Goal: Check status: Check status

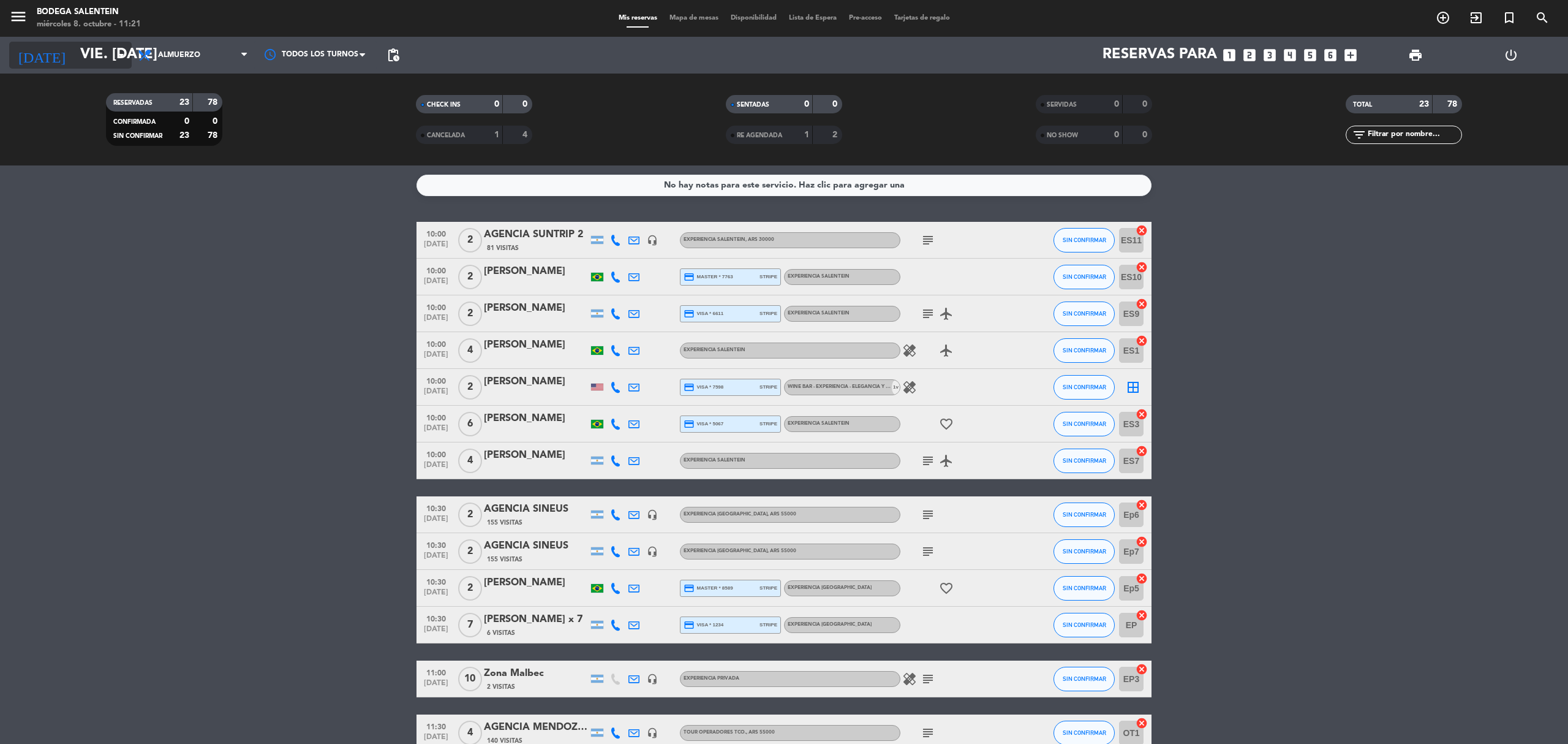
click at [74, 47] on input "vie. [DATE]" at bounding box center [164, 55] width 182 height 30
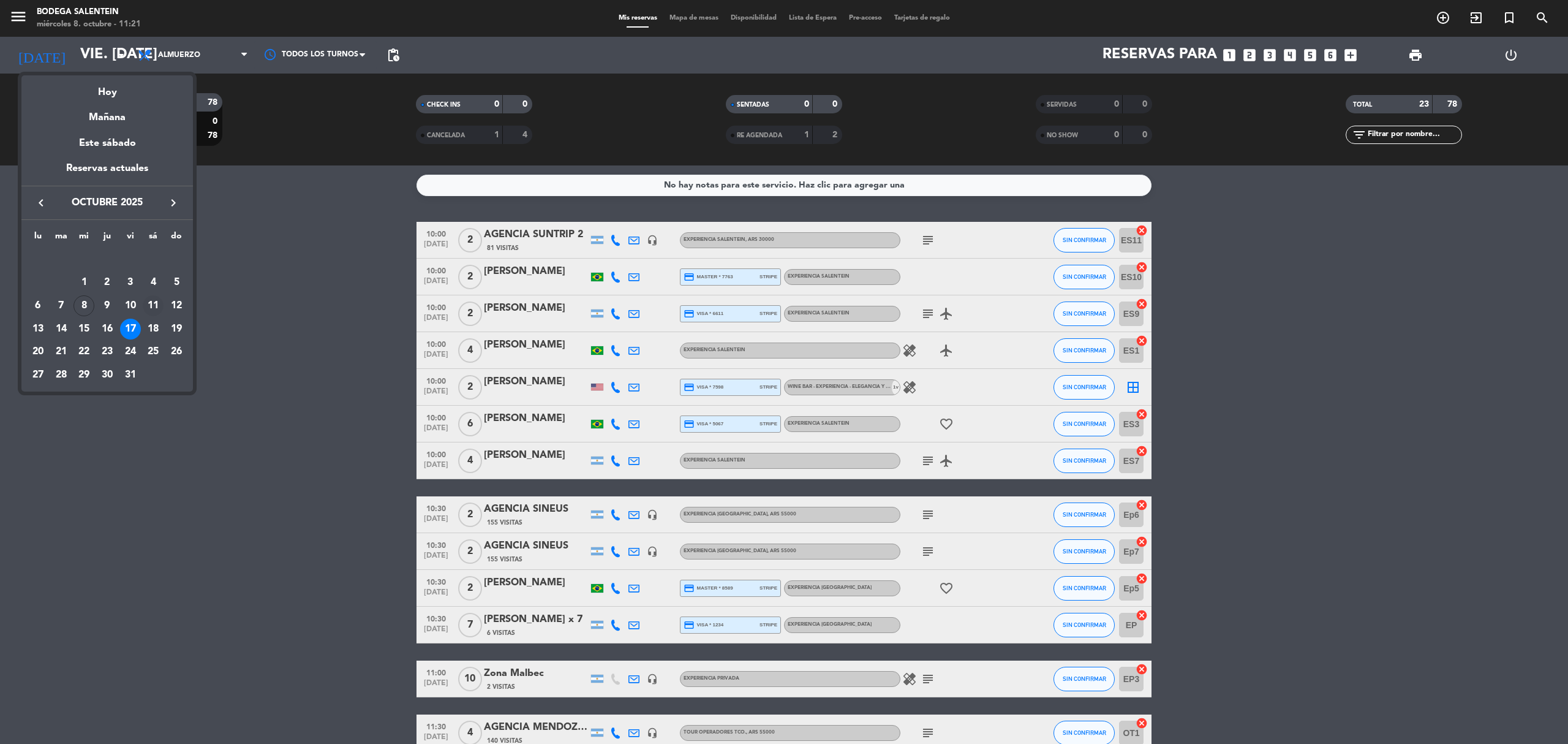
click at [159, 305] on div "11" at bounding box center [154, 306] width 21 height 21
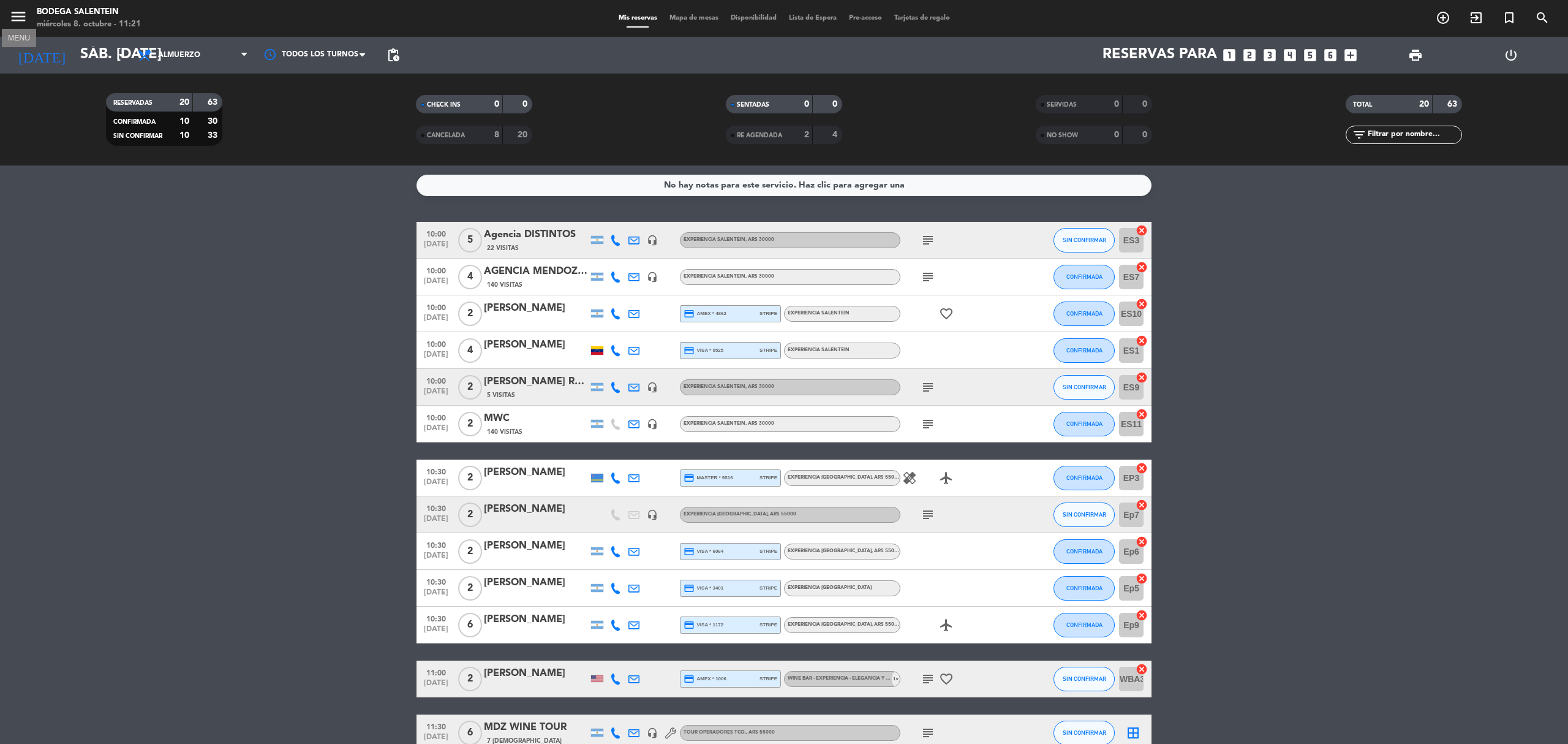
click at [15, 8] on icon "menu" at bounding box center [18, 16] width 18 height 18
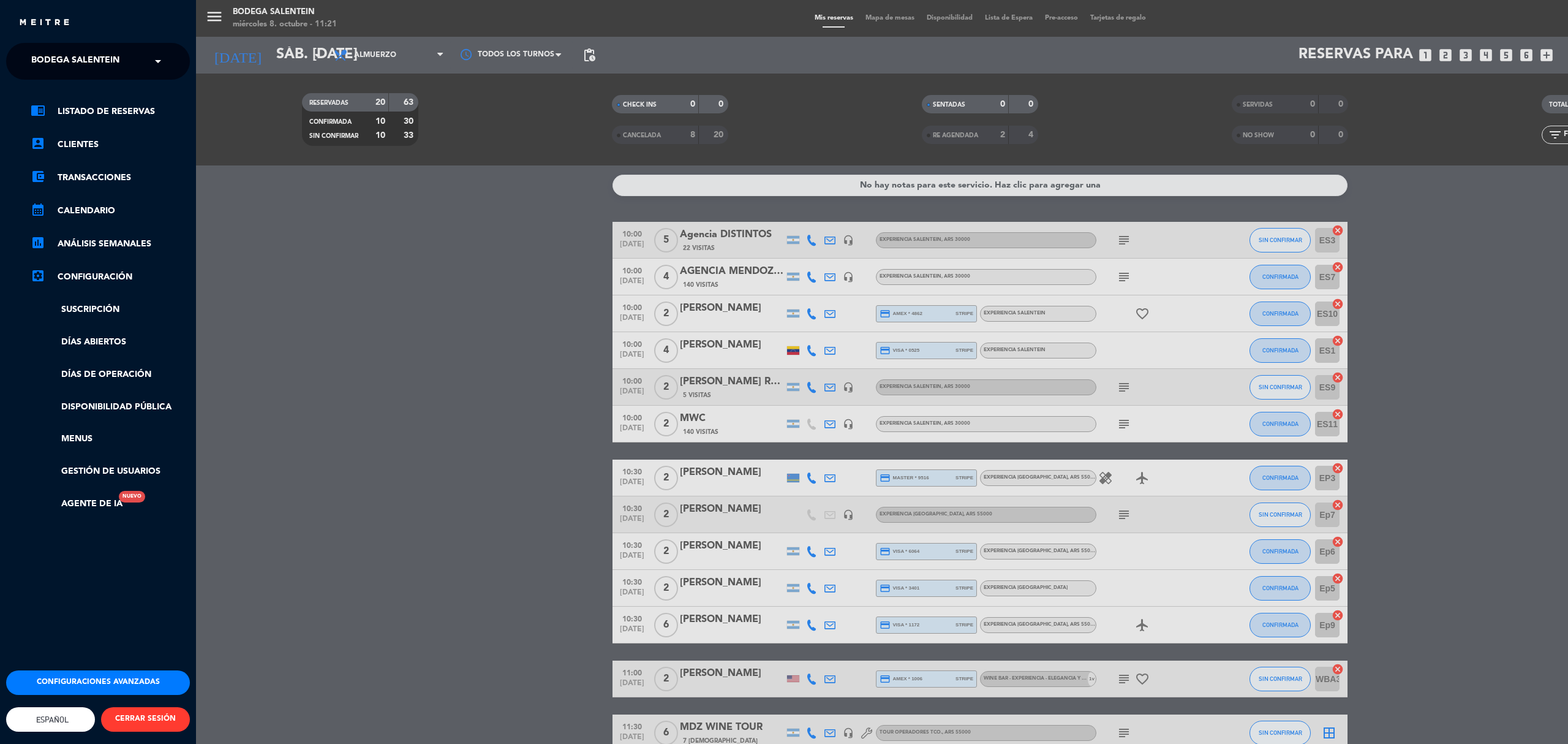
click at [94, 55] on span "Bodega Salentein" at bounding box center [76, 61] width 88 height 26
click at [90, 106] on span "Restaurante Salentein" at bounding box center [68, 112] width 111 height 14
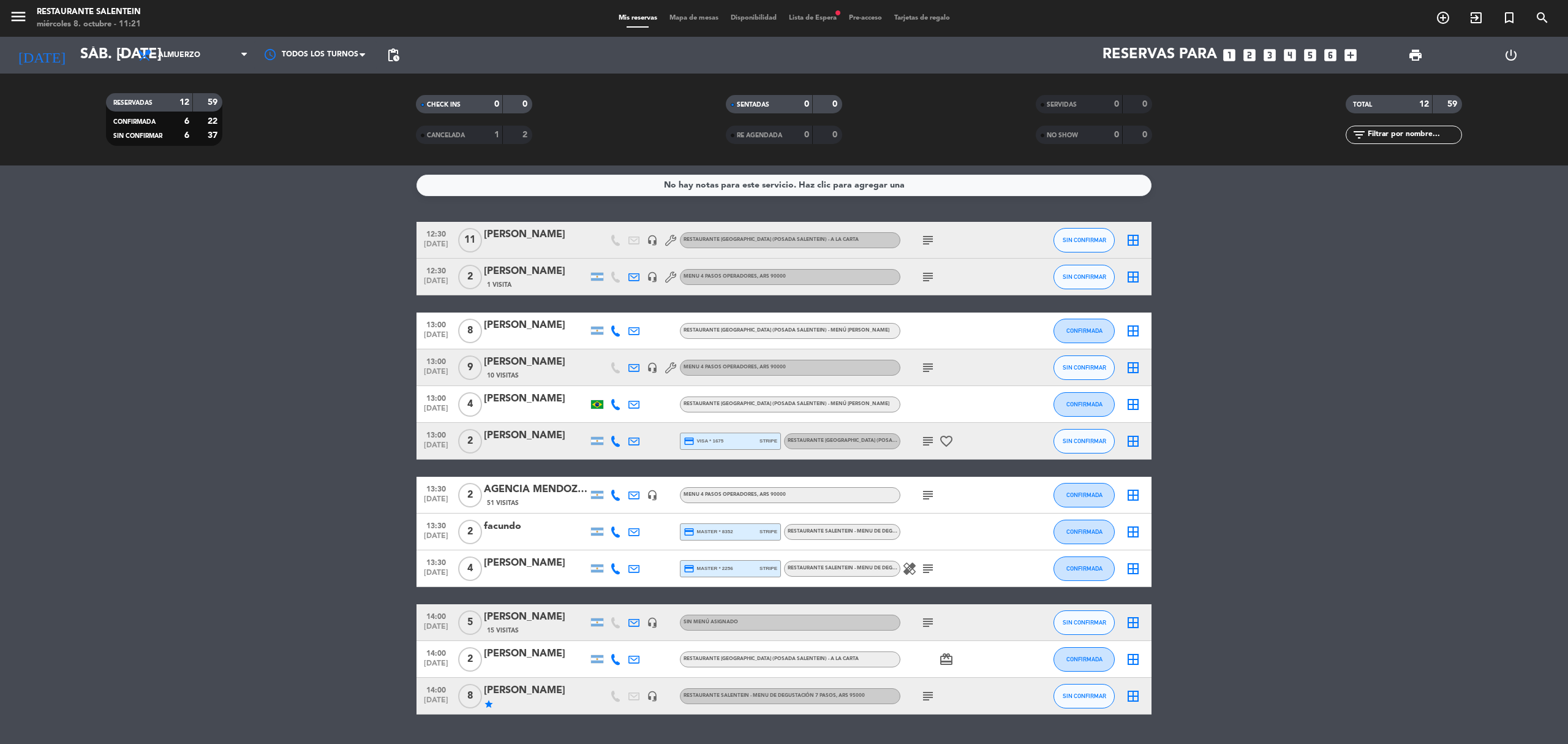
click at [567, 365] on div "[PERSON_NAME]" at bounding box center [536, 361] width 104 height 16
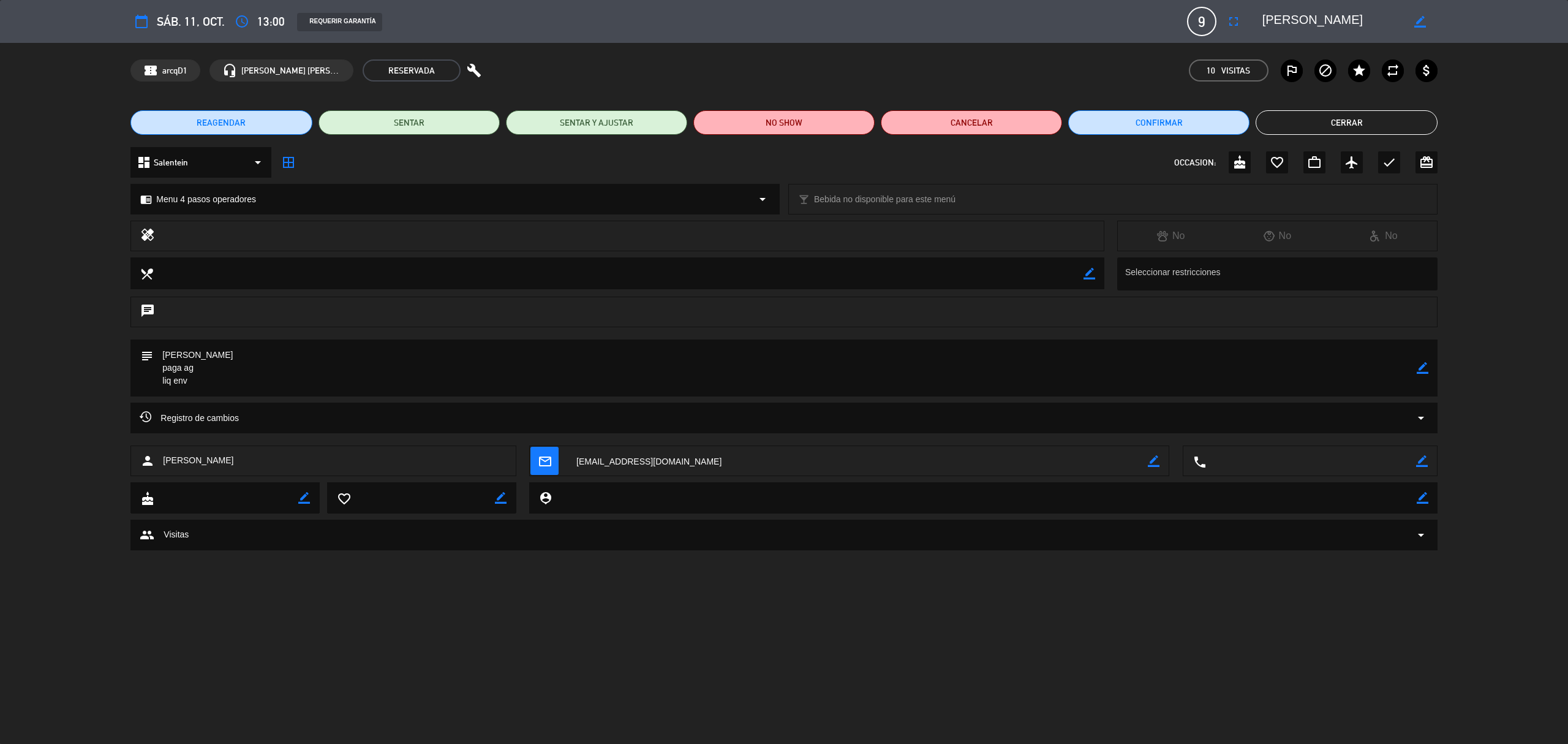
click at [1329, 124] on button "Cerrar" at bounding box center [1346, 123] width 182 height 25
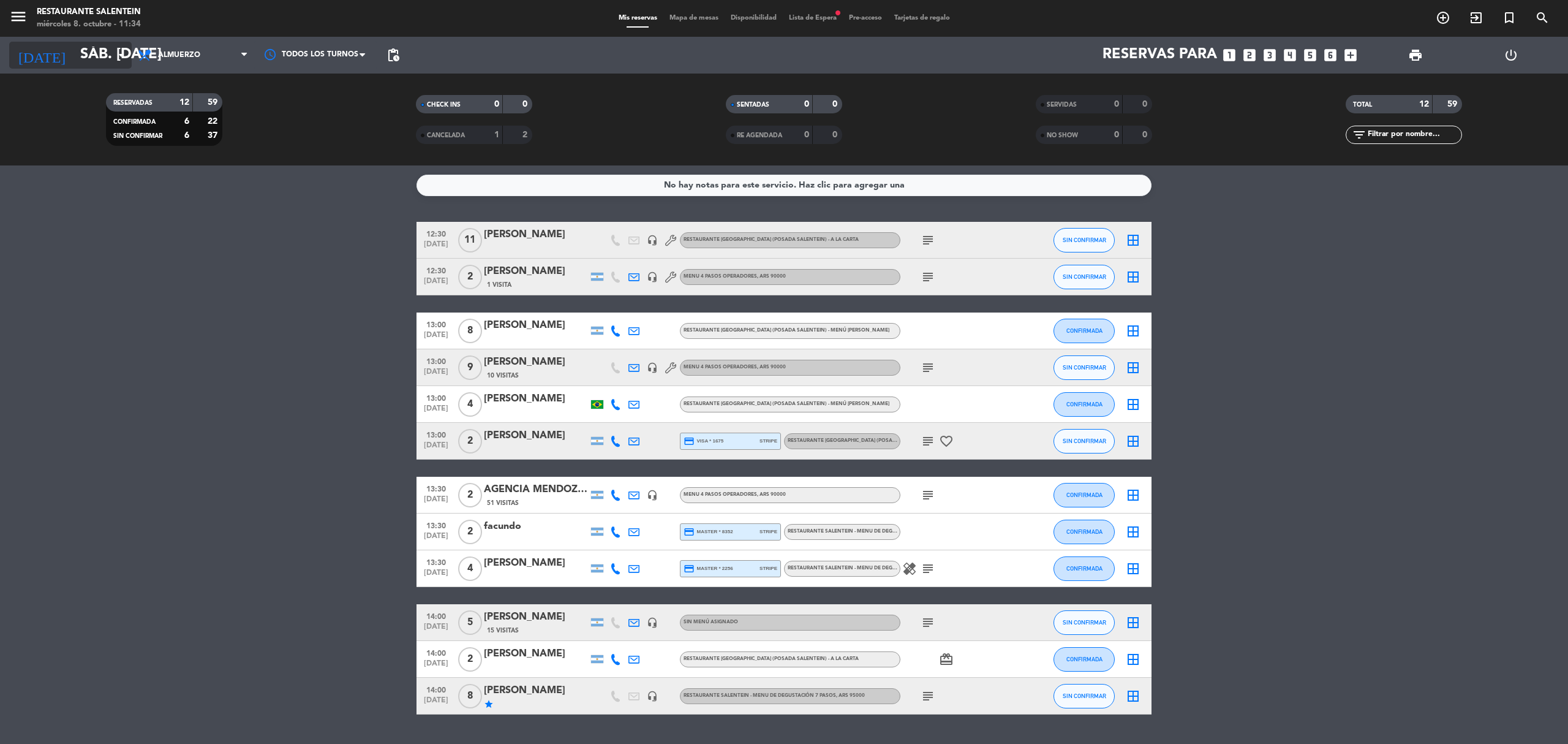
click at [97, 58] on input "sáb. [DATE]" at bounding box center [164, 55] width 182 height 30
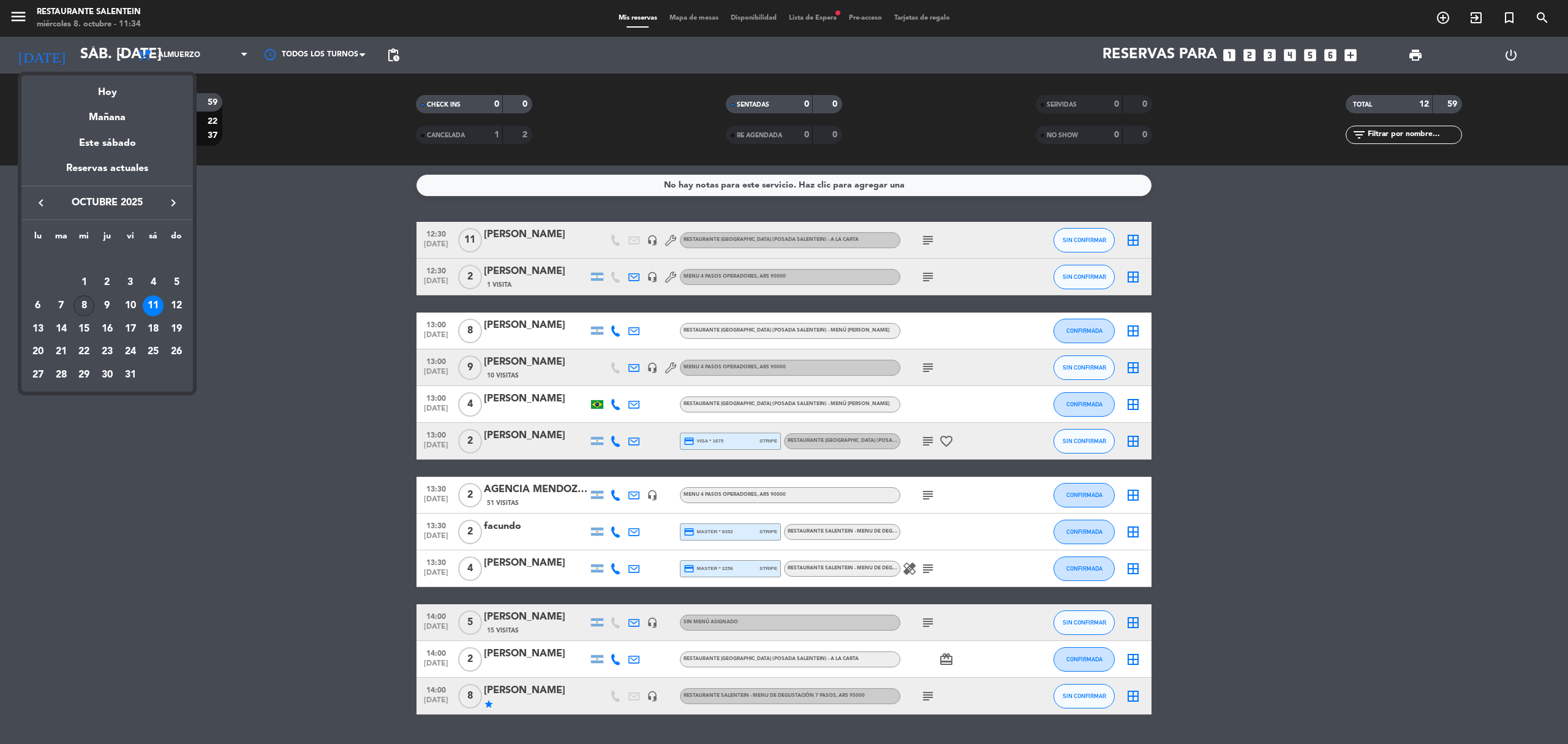
click at [84, 308] on div "8" at bounding box center [85, 306] width 21 height 21
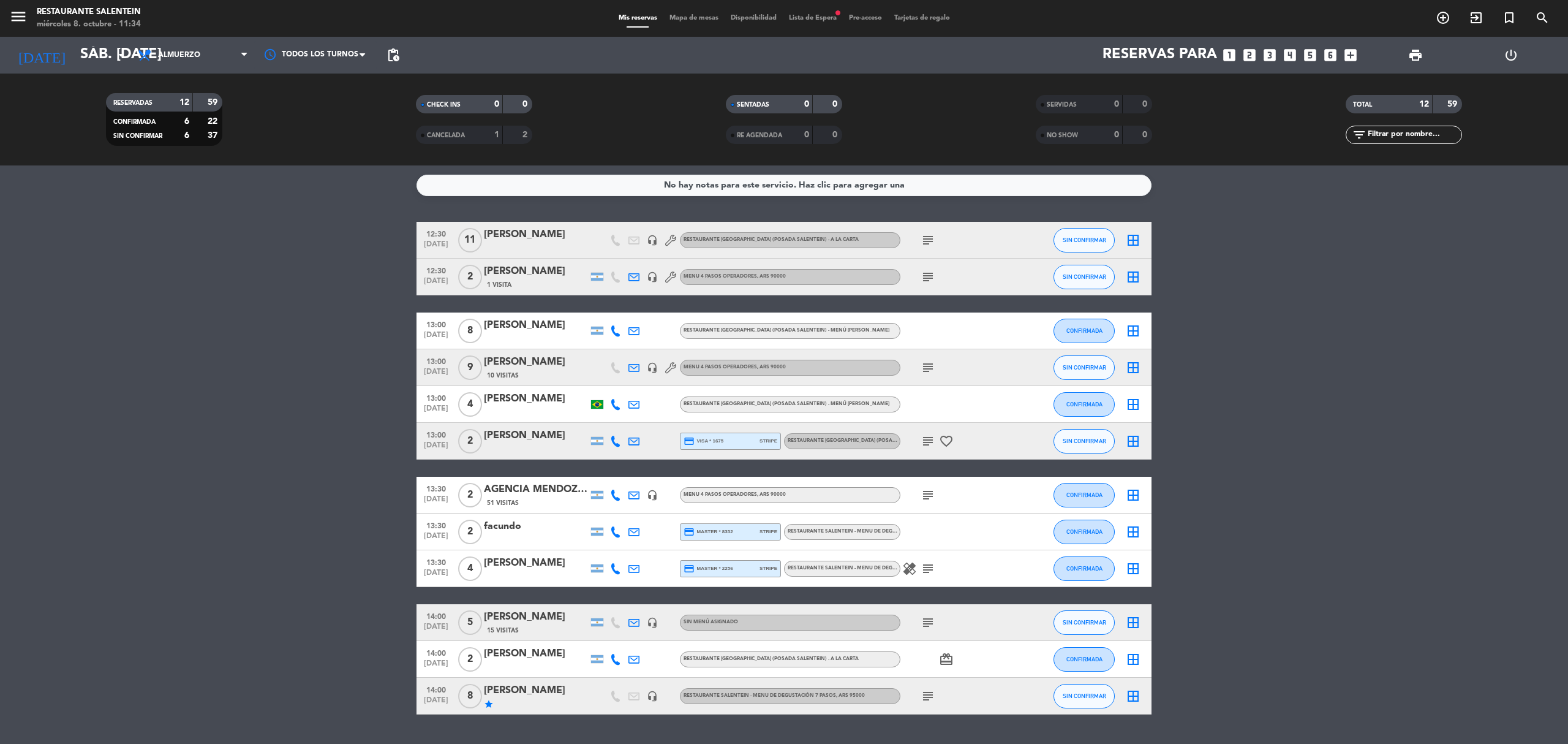
type input "mié. [DATE]"
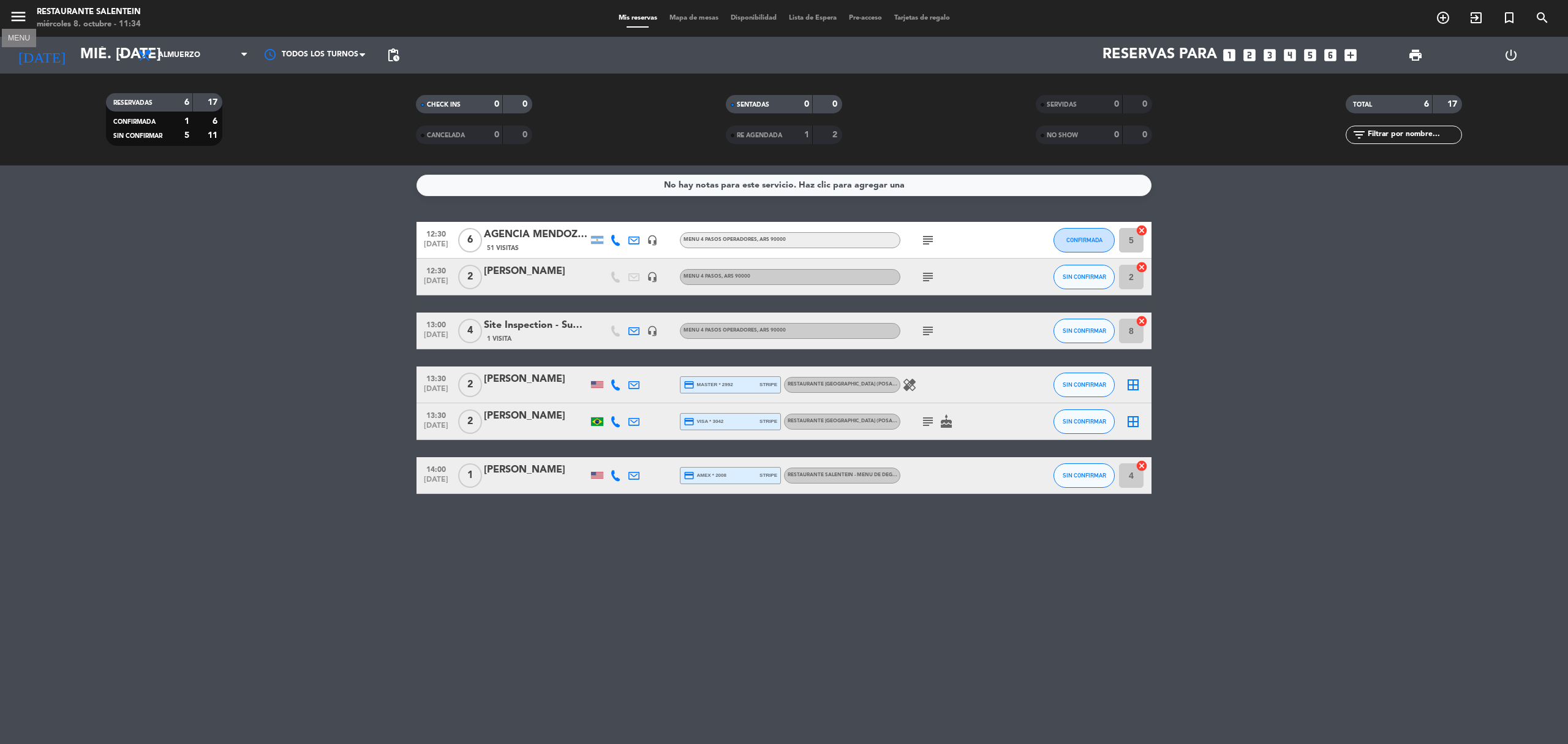
click at [23, 23] on icon "menu" at bounding box center [18, 16] width 18 height 18
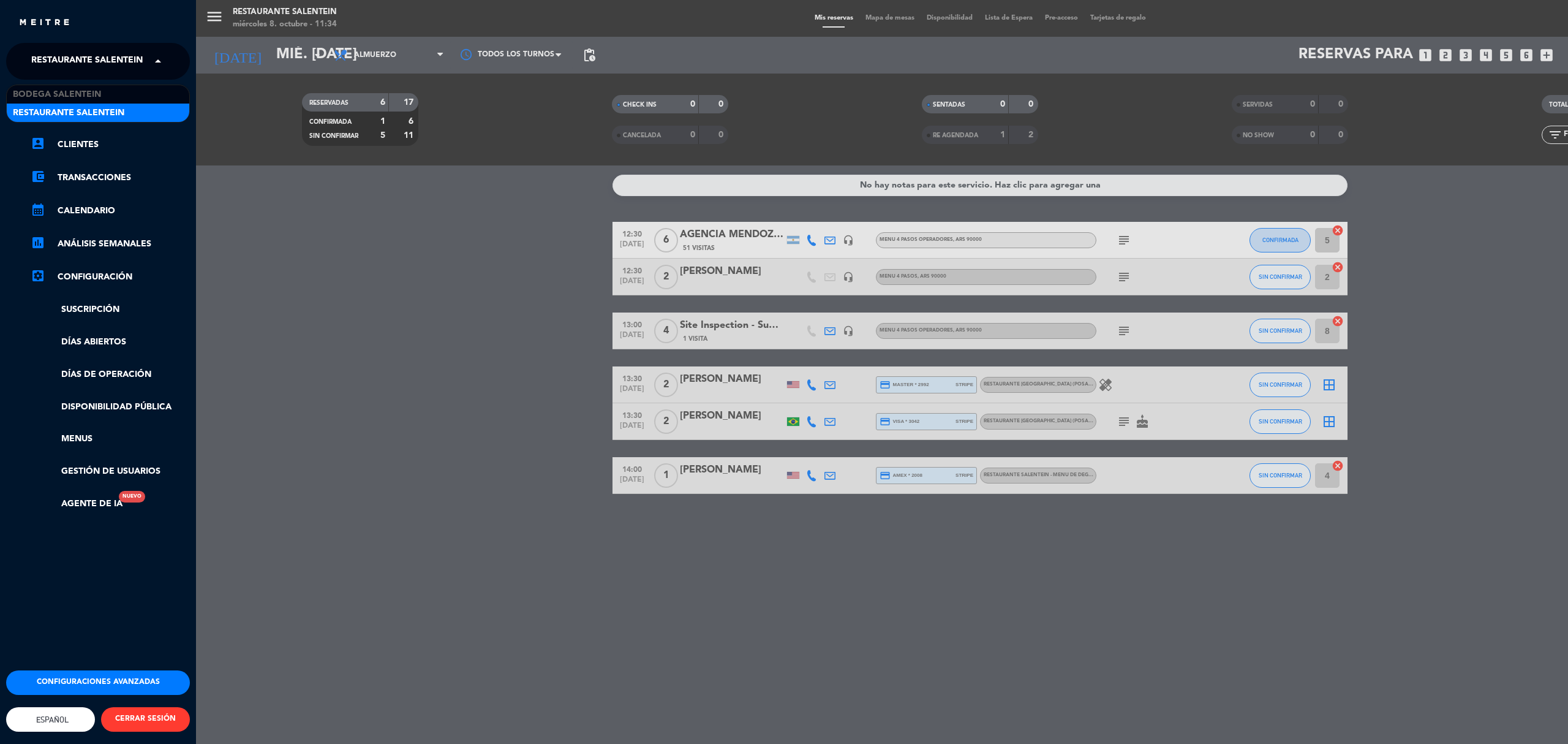
click at [66, 52] on span "Restaurante Salentein" at bounding box center [87, 61] width 111 height 26
click at [72, 88] on span "Bodega Salentein" at bounding box center [57, 94] width 88 height 14
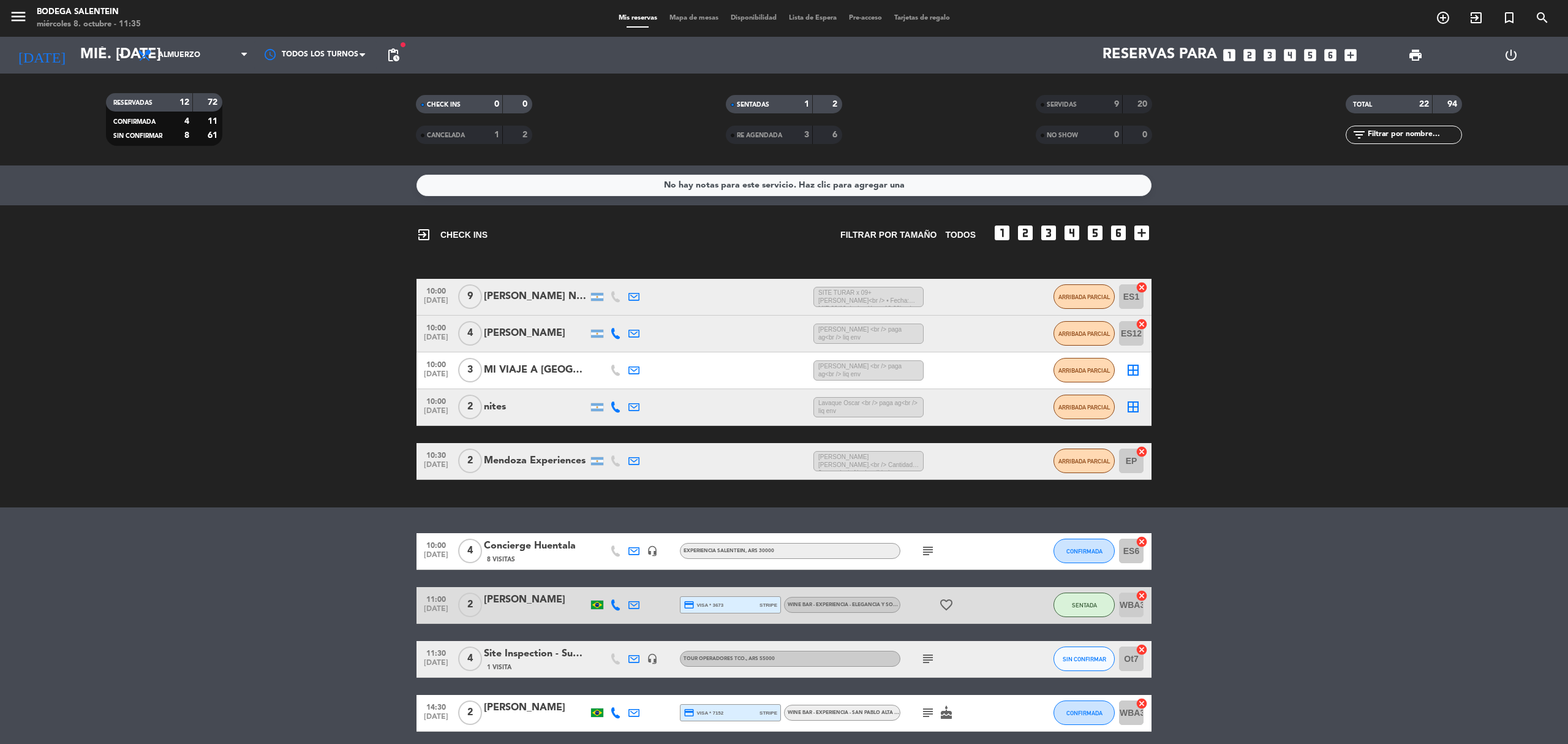
click at [533, 550] on div "Concierge Huentala" at bounding box center [536, 546] width 104 height 16
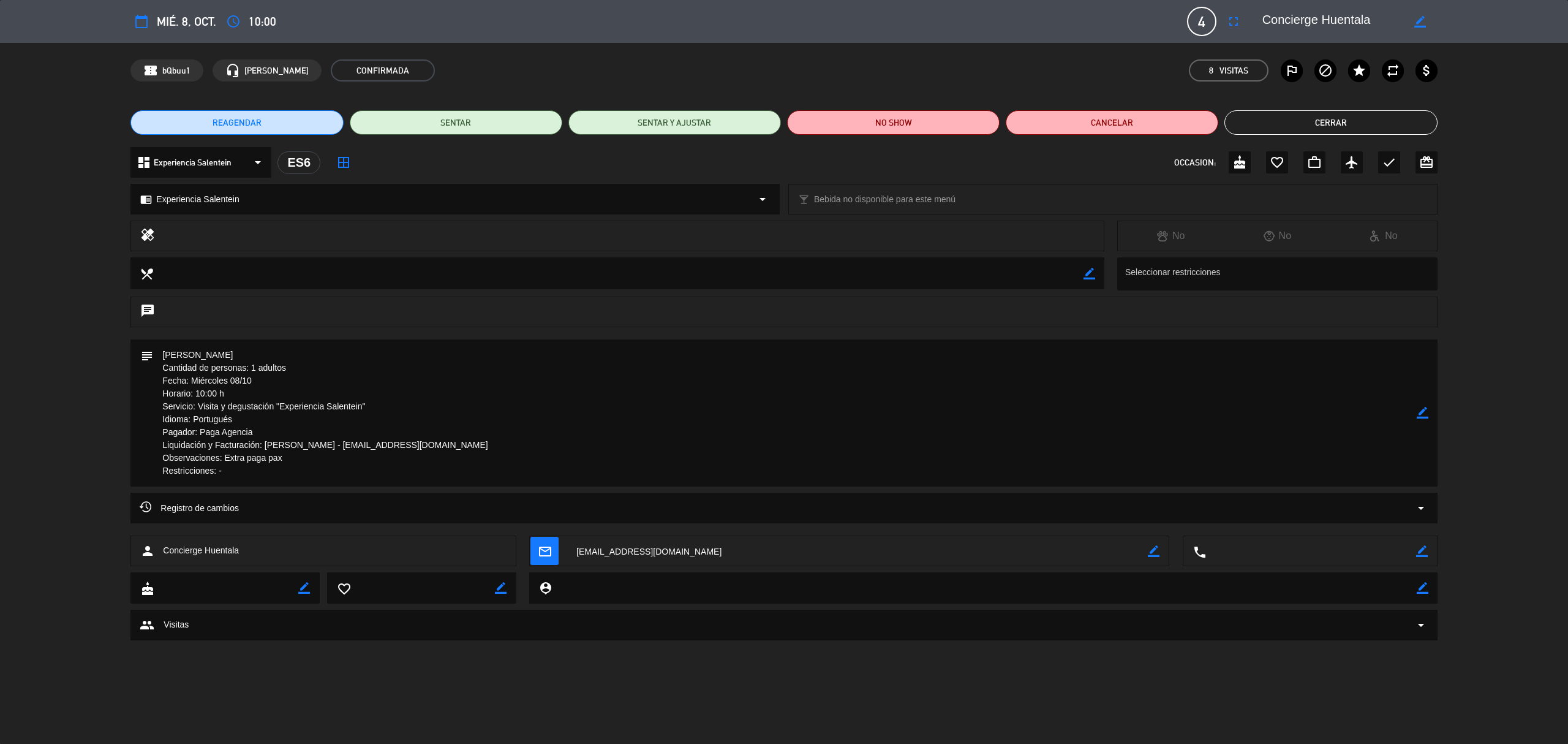
click at [1318, 126] on button "Cerrar" at bounding box center [1330, 123] width 212 height 25
